Goal: Information Seeking & Learning: Learn about a topic

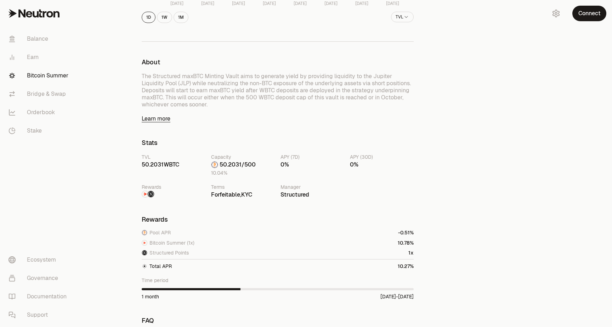
scroll to position [246, 0]
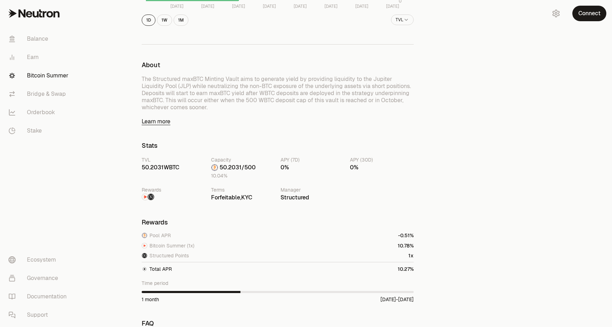
click at [183, 256] on span "Structured Points" at bounding box center [168, 255] width 39 height 7
drag, startPoint x: 165, startPoint y: 249, endPoint x: 203, endPoint y: 248, distance: 37.5
click at [203, 247] on div "Bitcoin Summer (1x)" at bounding box center [278, 245] width 272 height 7
click at [223, 232] on div "Pool APR" at bounding box center [278, 235] width 272 height 7
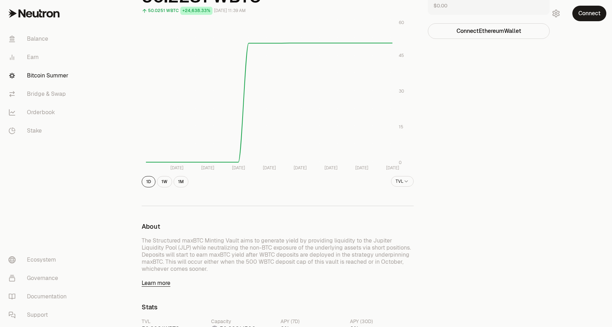
scroll to position [0, 0]
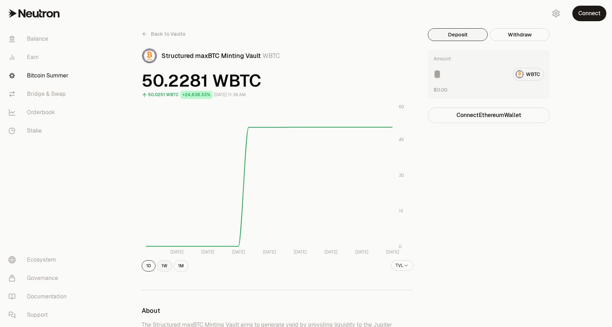
click at [161, 262] on button "1W" at bounding box center [164, 265] width 15 height 11
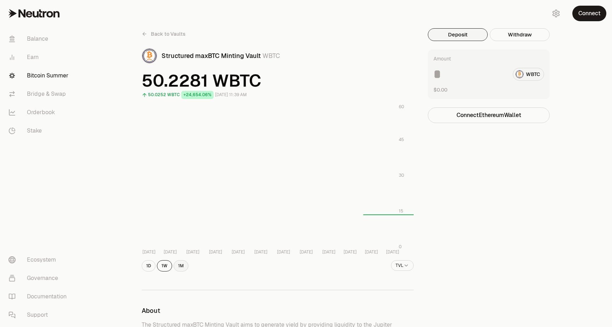
click at [182, 268] on button "1M" at bounding box center [180, 265] width 15 height 11
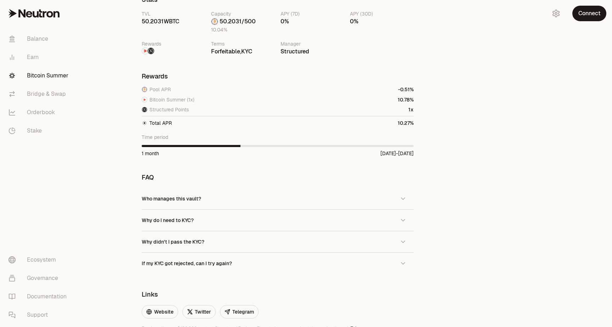
scroll to position [385, 0]
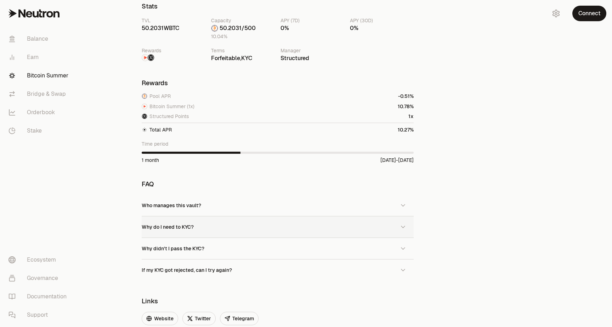
click at [314, 236] on button "Why do I need to KYC?" at bounding box center [278, 227] width 272 height 21
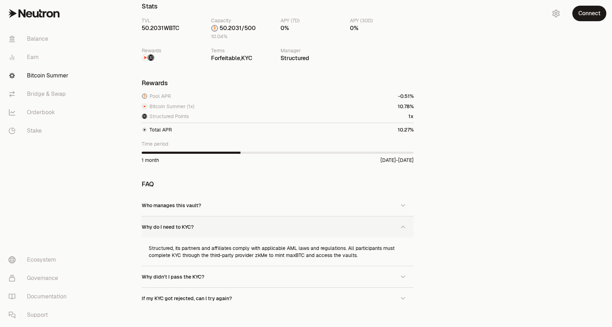
click at [325, 217] on button "Why do I need to KYC?" at bounding box center [278, 227] width 272 height 21
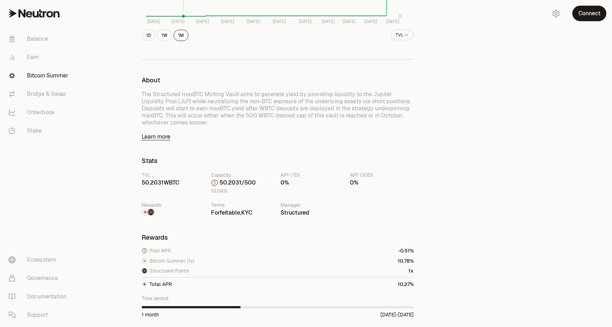
scroll to position [253, 0]
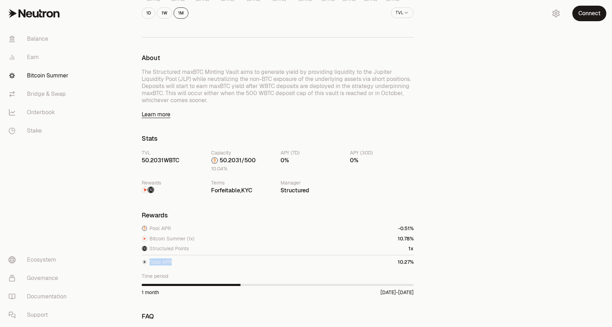
drag, startPoint x: 145, startPoint y: 262, endPoint x: 233, endPoint y: 266, distance: 87.5
click at [233, 266] on div "Rewards Pool APR Bitcoin Summer (1x) Structured Points 1x Total APR Time period…" at bounding box center [278, 254] width 272 height 84
click at [61, 78] on link "Bitcoin Summer" at bounding box center [40, 76] width 74 height 18
